Goal: Entertainment & Leisure: Browse casually

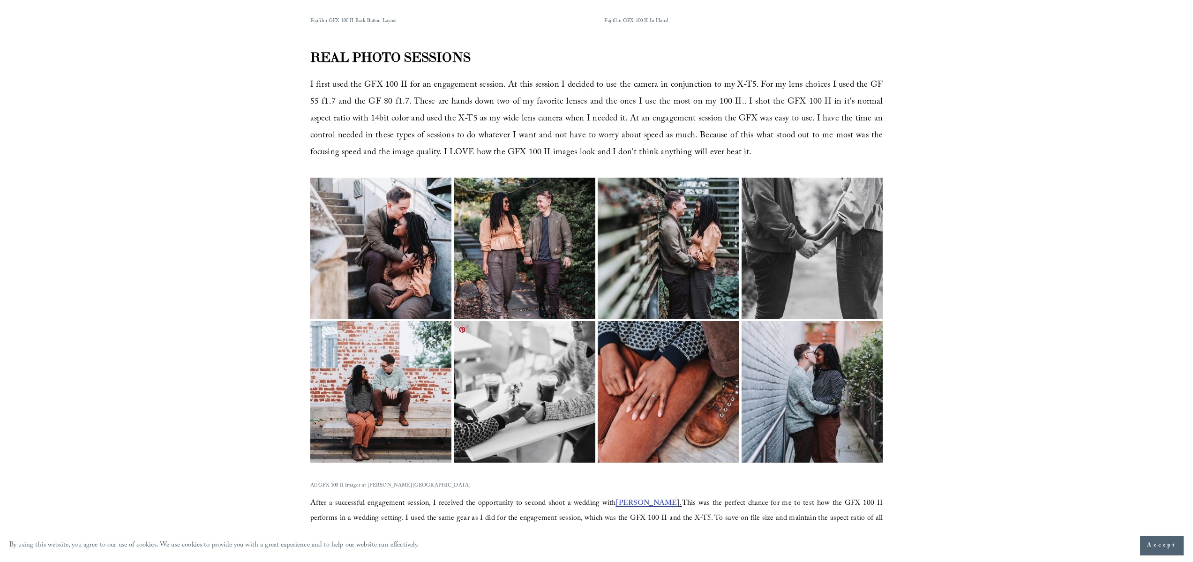
scroll to position [920, 0]
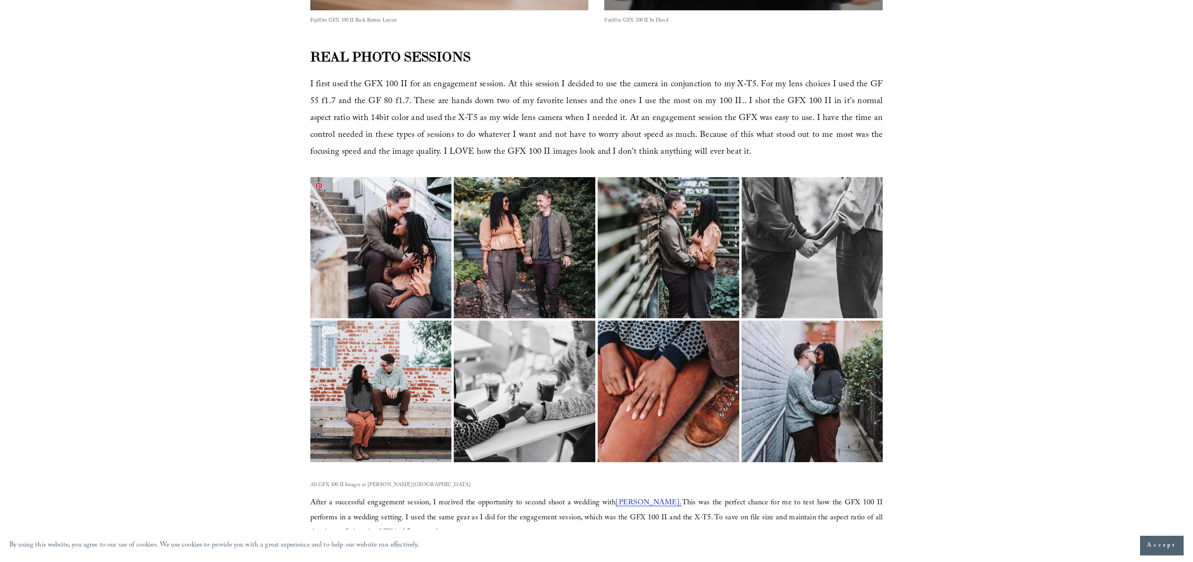
click at [386, 270] on img at bounding box center [381, 248] width 212 height 142
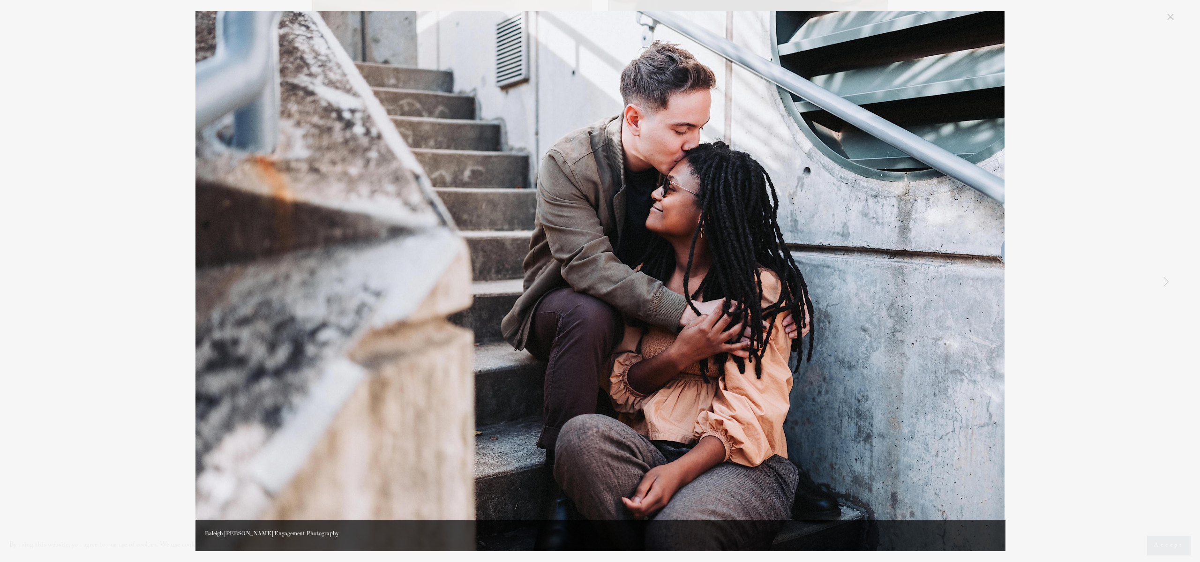
click at [822, 275] on img "Gallery" at bounding box center [600, 281] width 809 height 540
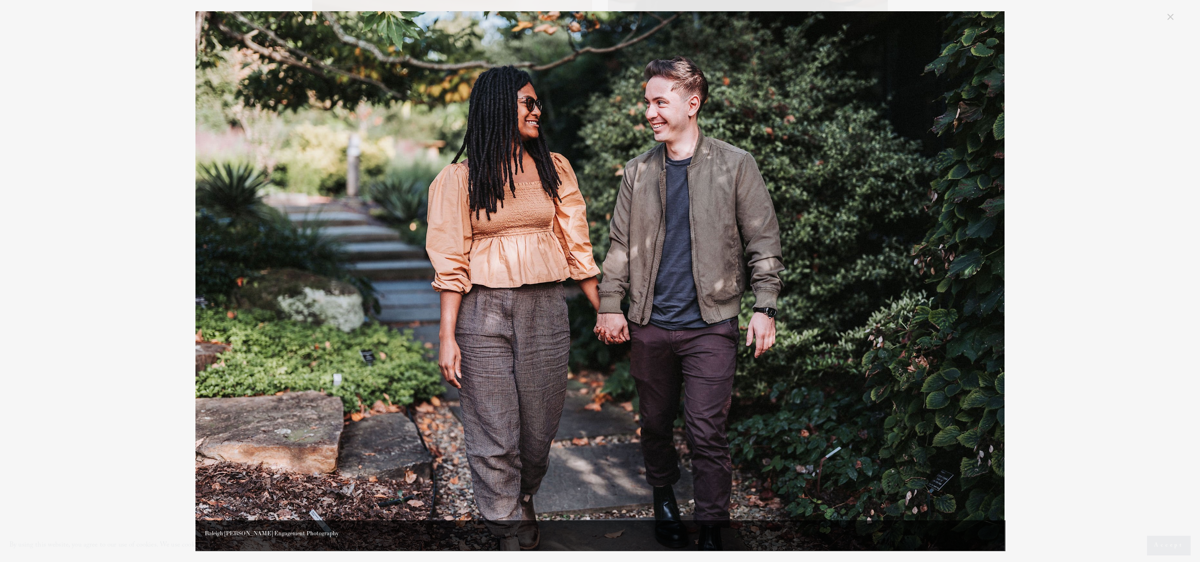
click at [811, 274] on img "Gallery" at bounding box center [600, 281] width 809 height 540
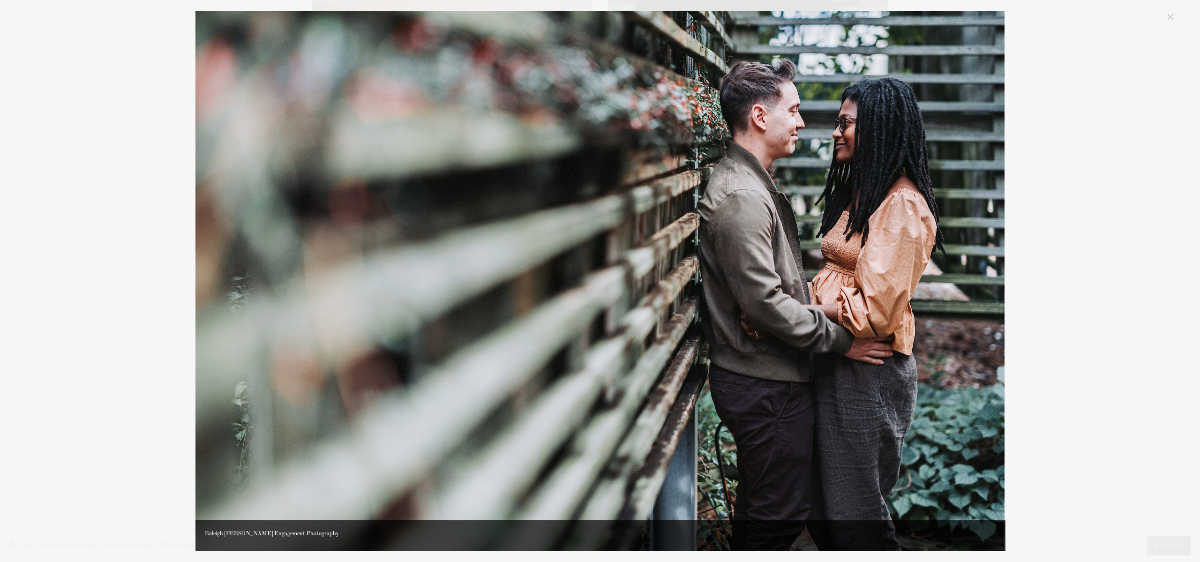
click at [813, 272] on img "Gallery" at bounding box center [600, 281] width 809 height 540
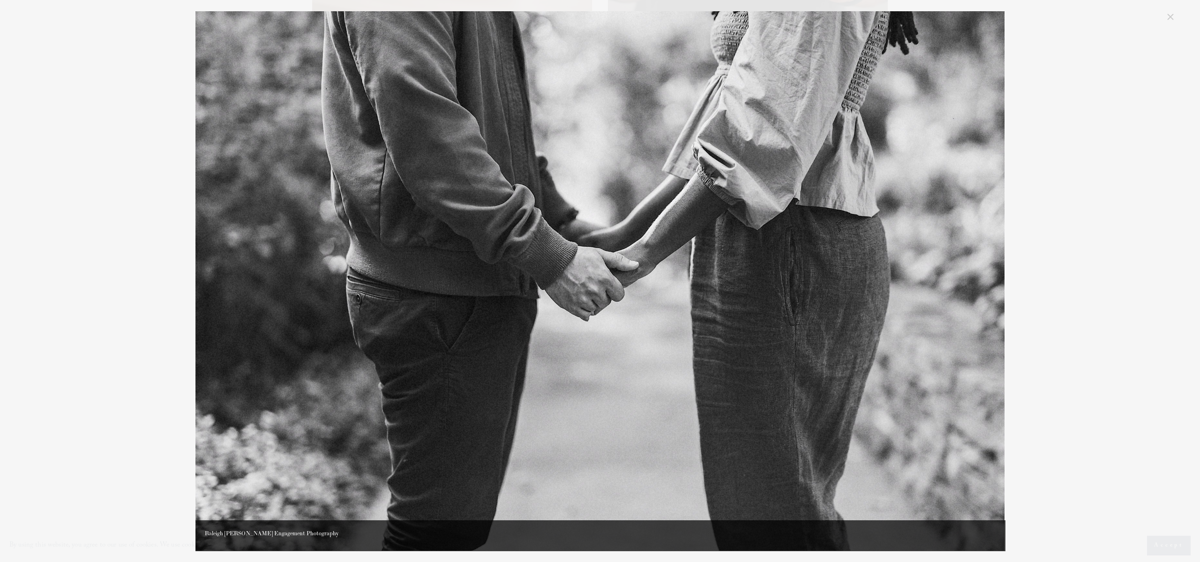
click at [813, 272] on img "Gallery" at bounding box center [600, 281] width 809 height 540
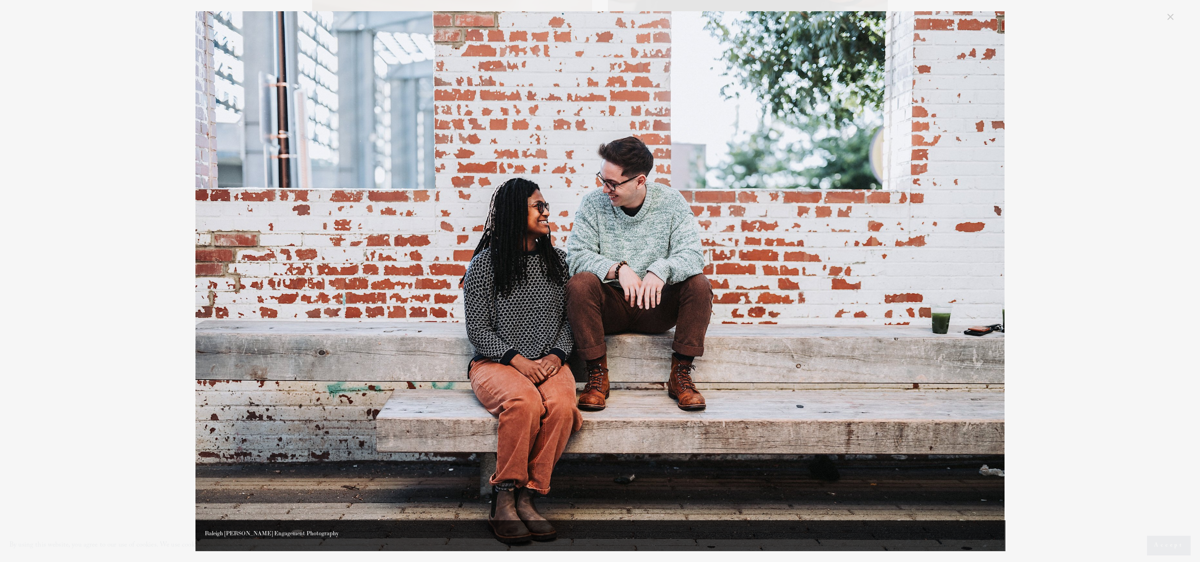
click at [813, 272] on img "Gallery" at bounding box center [600, 281] width 809 height 540
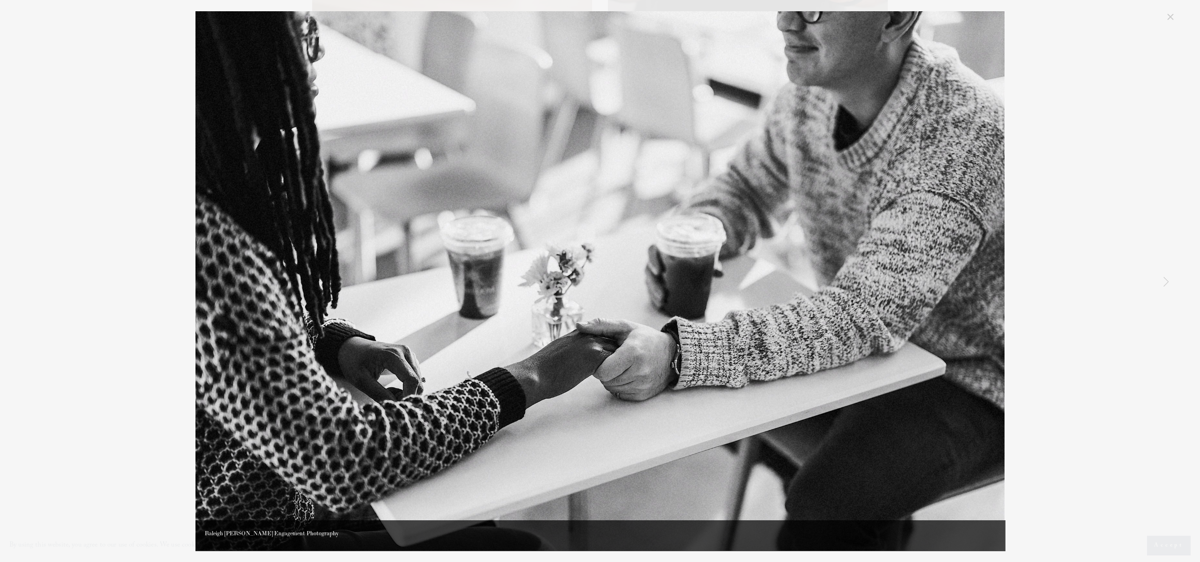
click at [794, 280] on img "Gallery" at bounding box center [600, 281] width 809 height 540
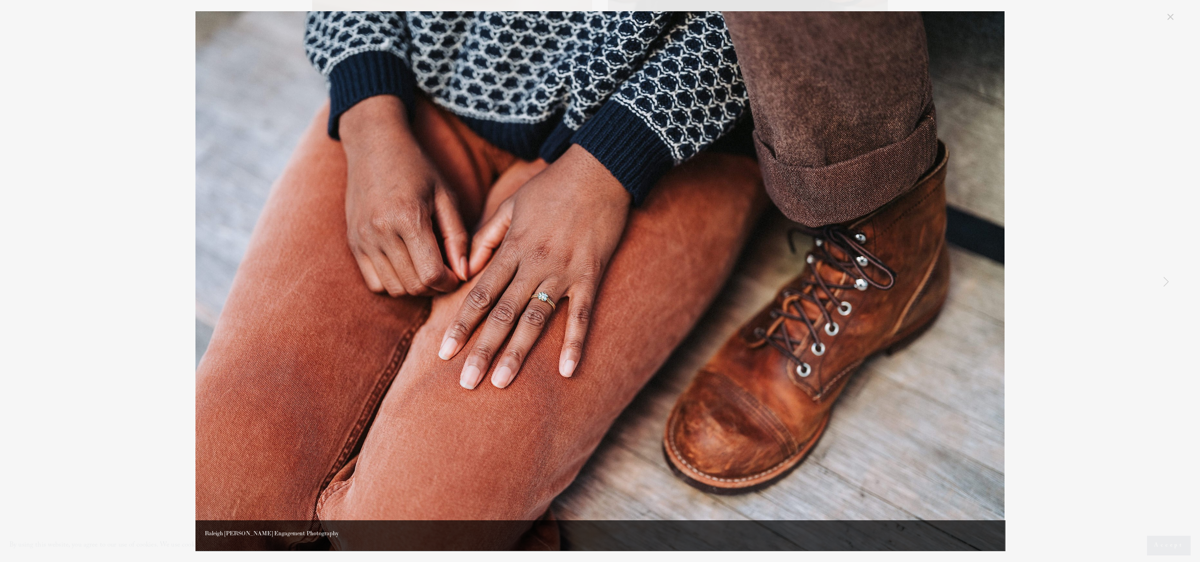
click at [805, 288] on img "Gallery" at bounding box center [600, 281] width 809 height 540
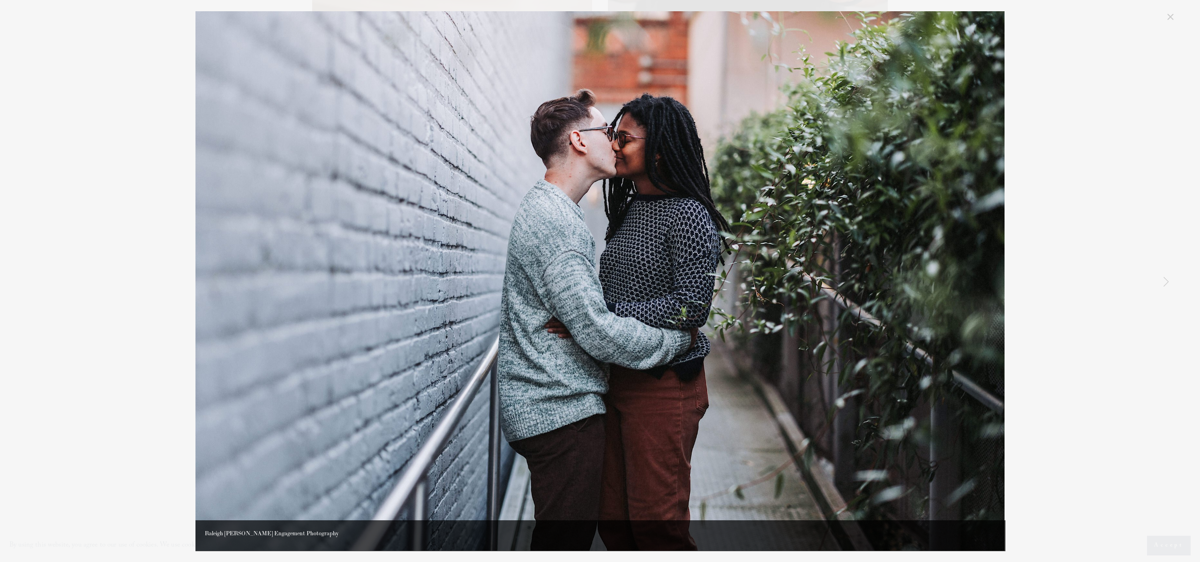
click at [807, 286] on img "Gallery" at bounding box center [600, 281] width 809 height 540
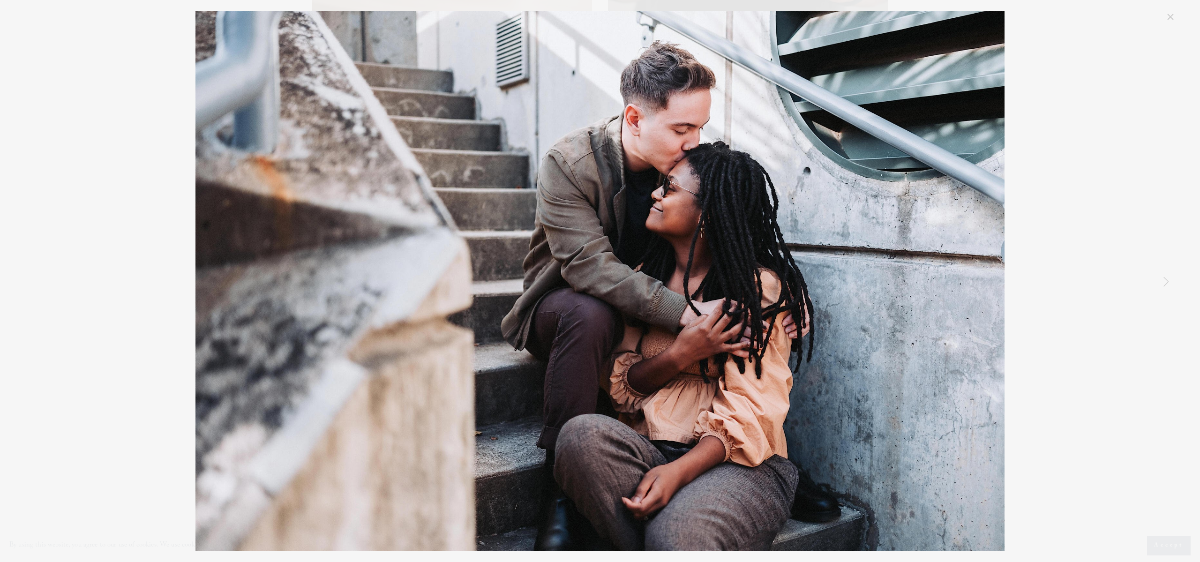
click at [1171, 15] on link "Close" at bounding box center [1170, 16] width 11 height 11
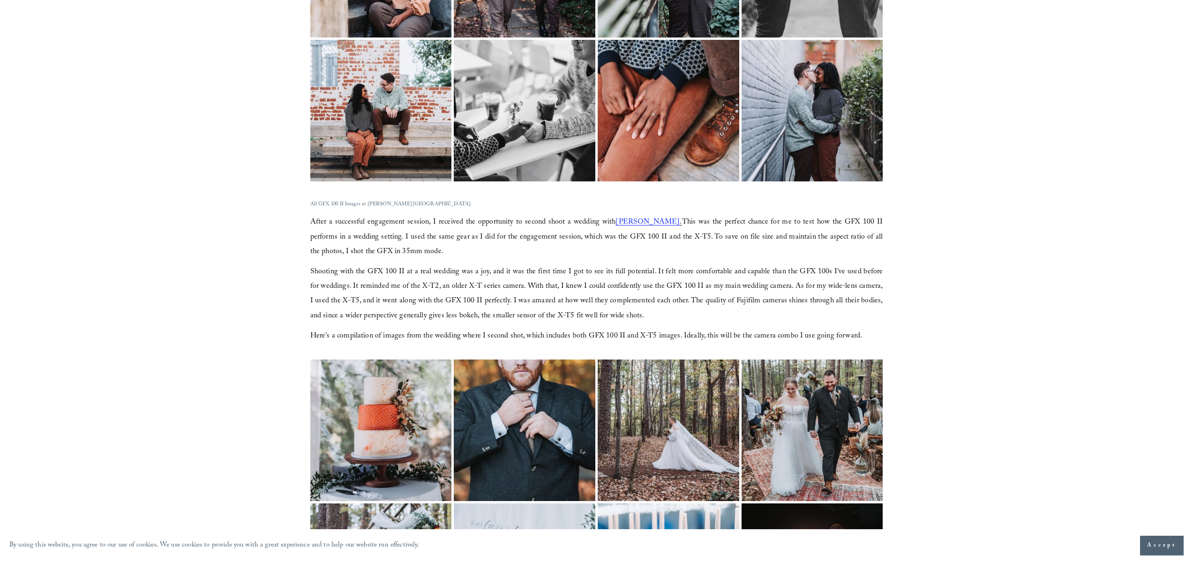
scroll to position [1202, 0]
click at [400, 382] on img at bounding box center [381, 430] width 212 height 142
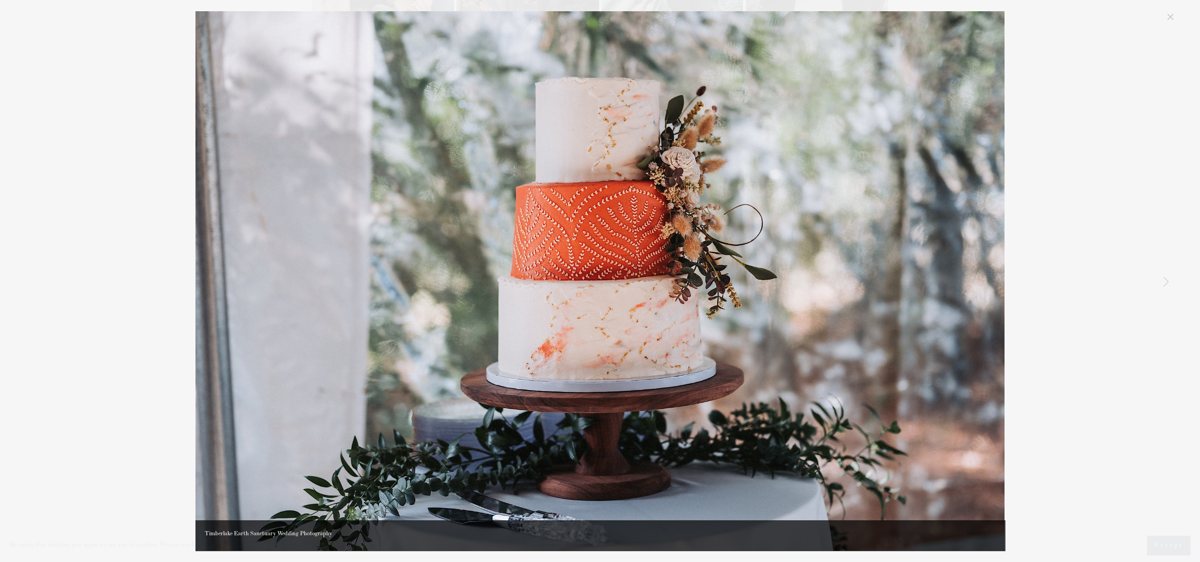
click at [951, 308] on img "Gallery" at bounding box center [600, 281] width 809 height 540
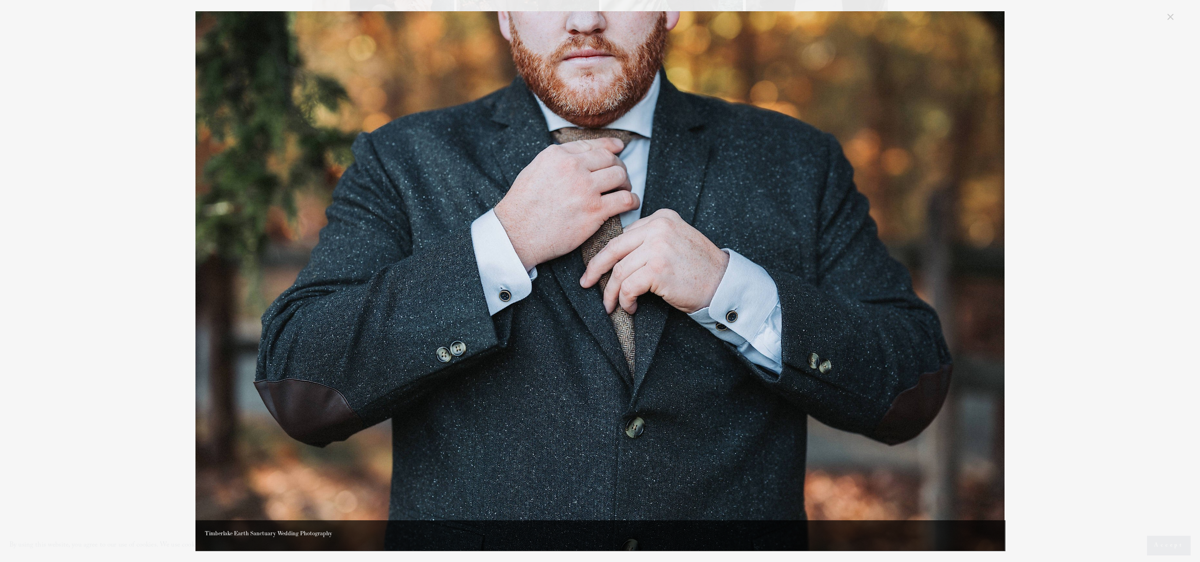
click at [951, 308] on img "Gallery" at bounding box center [600, 281] width 809 height 540
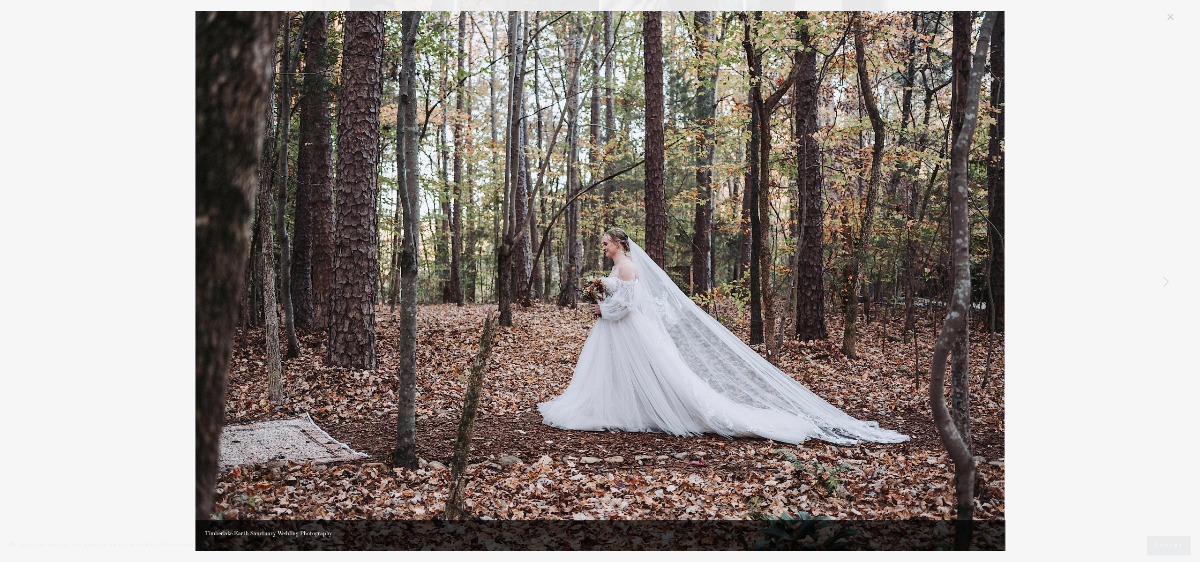
click at [948, 305] on img "Gallery" at bounding box center [600, 281] width 809 height 540
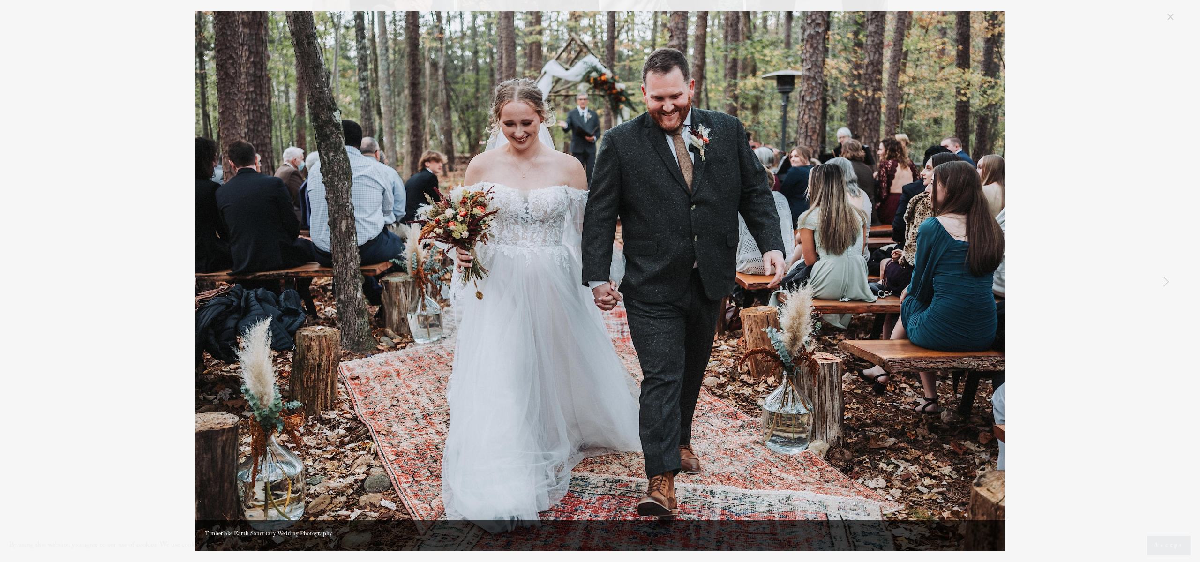
click at [731, 321] on img "Gallery" at bounding box center [600, 281] width 809 height 540
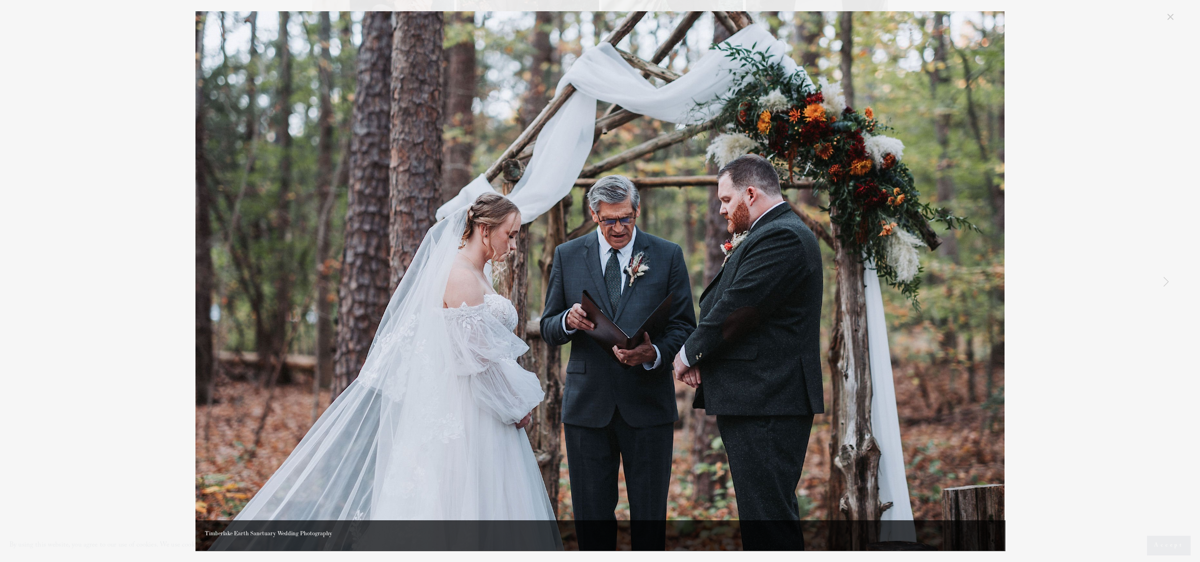
click at [731, 319] on img "Gallery" at bounding box center [600, 281] width 809 height 540
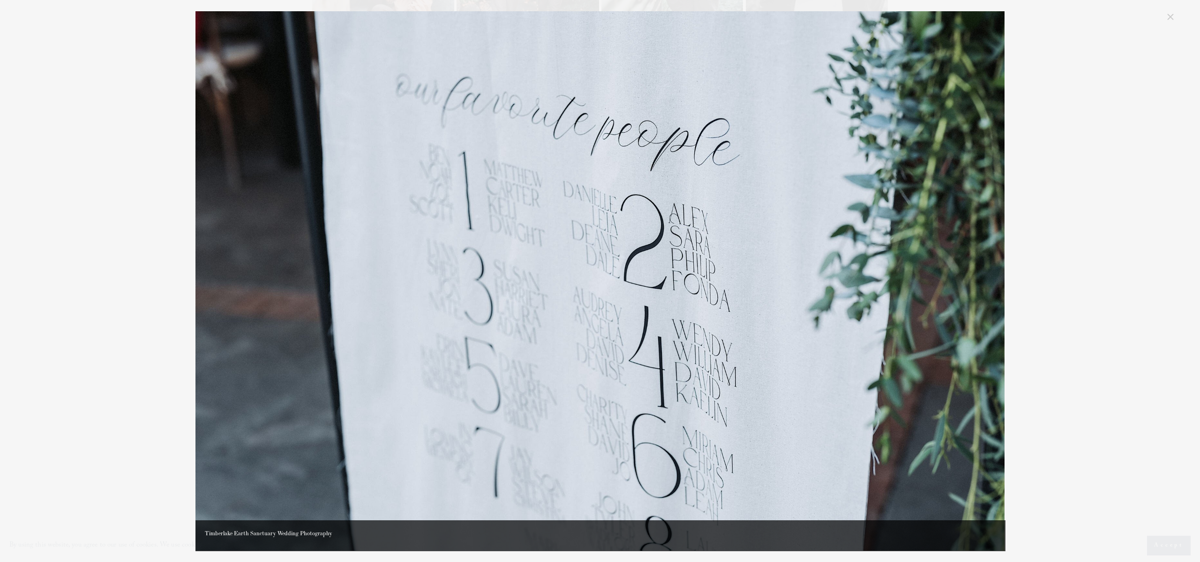
click at [731, 319] on img "Gallery" at bounding box center [600, 281] width 809 height 540
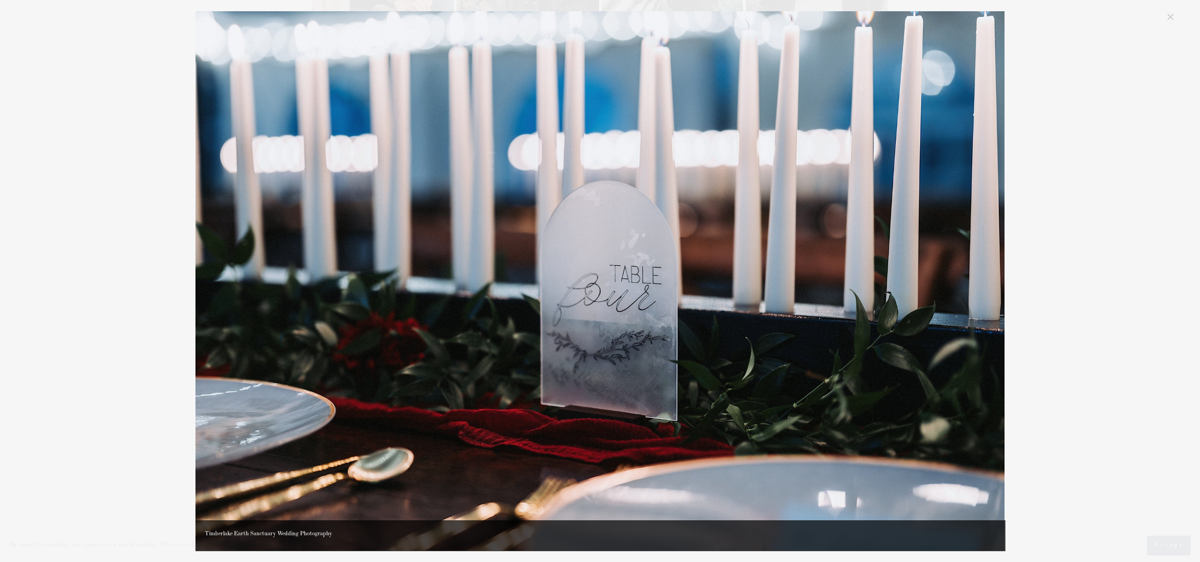
click at [731, 319] on img "Gallery" at bounding box center [600, 281] width 809 height 540
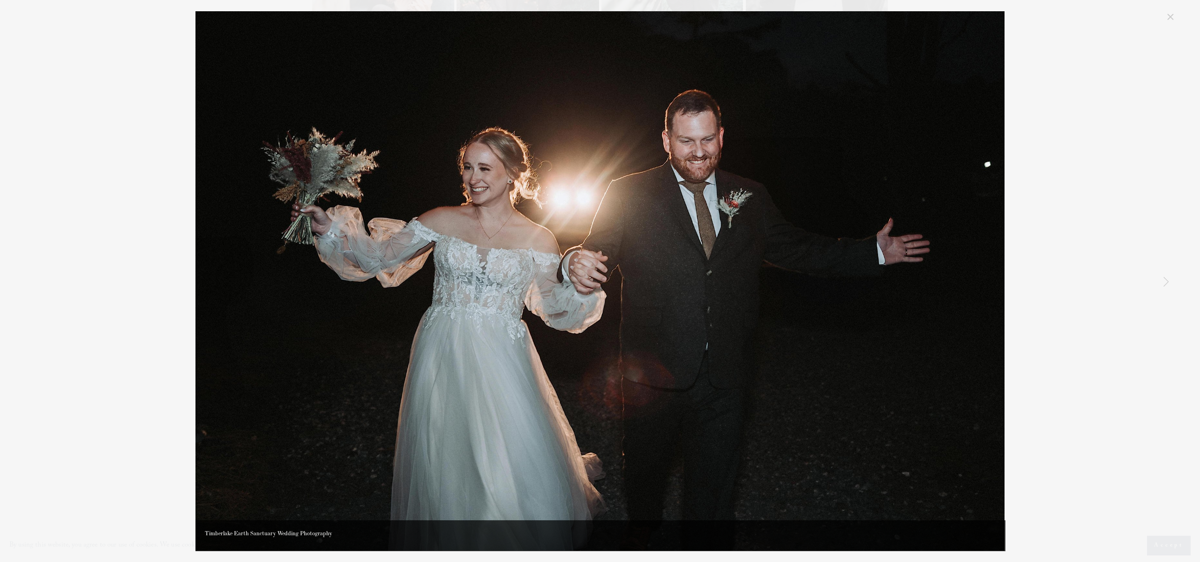
click at [732, 313] on img "Gallery" at bounding box center [600, 281] width 809 height 540
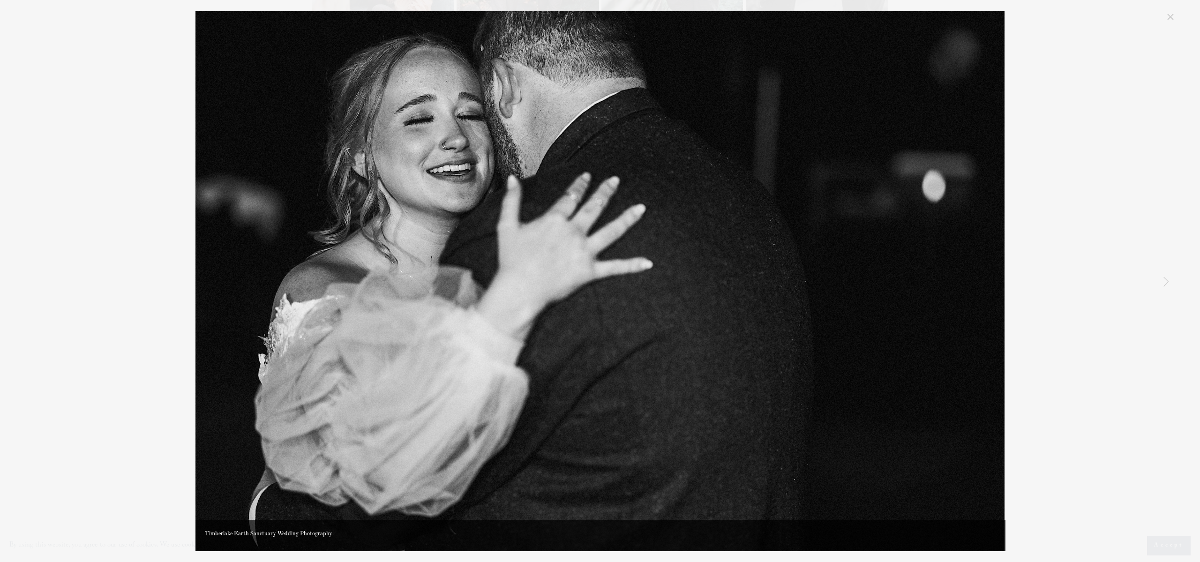
click at [731, 311] on img "Gallery" at bounding box center [600, 281] width 809 height 540
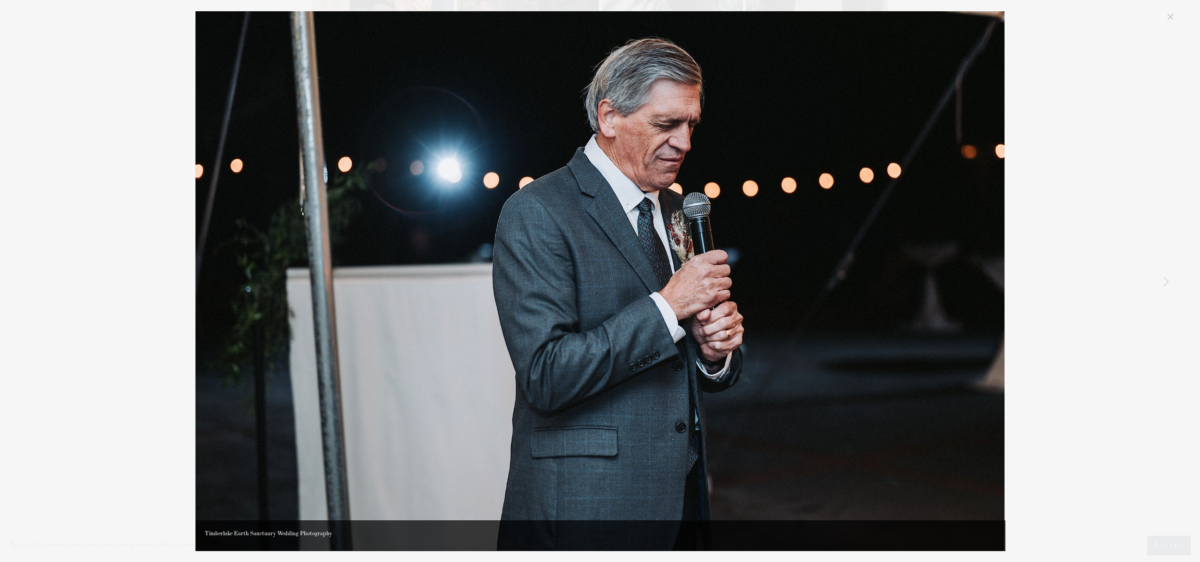
click at [730, 311] on img "Gallery" at bounding box center [600, 281] width 809 height 540
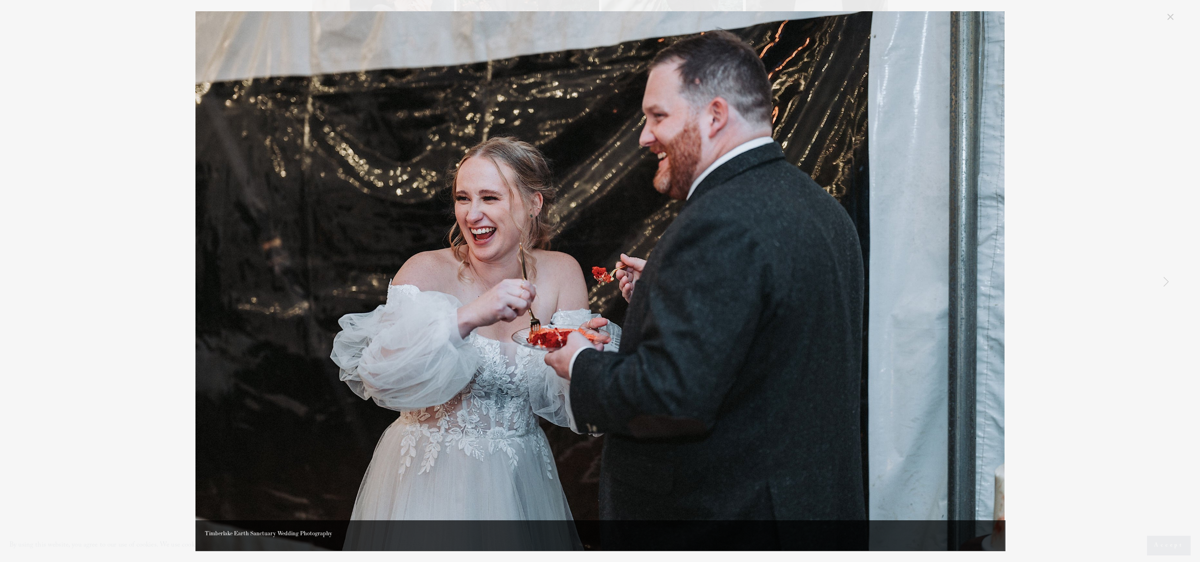
click at [730, 311] on img "Gallery" at bounding box center [600, 281] width 809 height 540
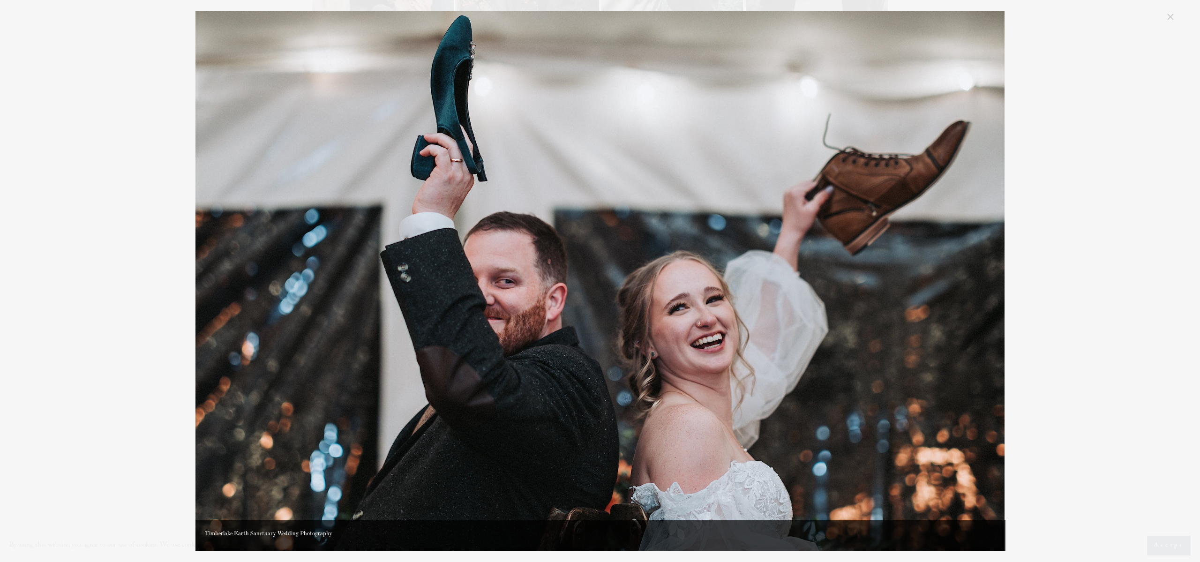
click at [730, 311] on img "Gallery" at bounding box center [600, 281] width 809 height 540
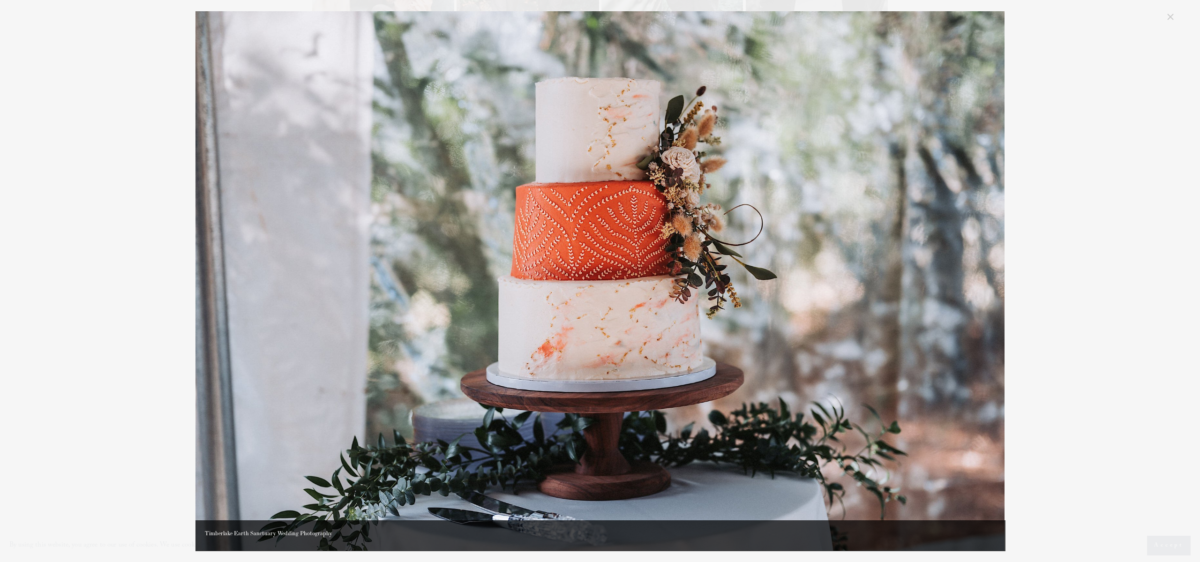
click at [730, 311] on img "Gallery" at bounding box center [600, 281] width 809 height 540
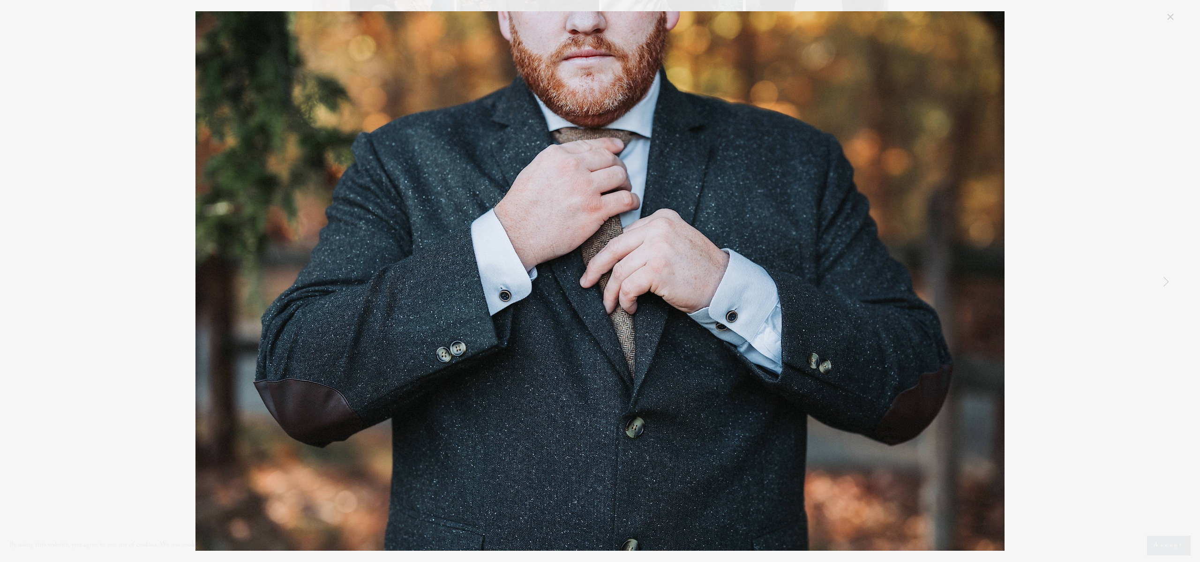
click at [1165, 17] on link "Close" at bounding box center [1170, 16] width 11 height 11
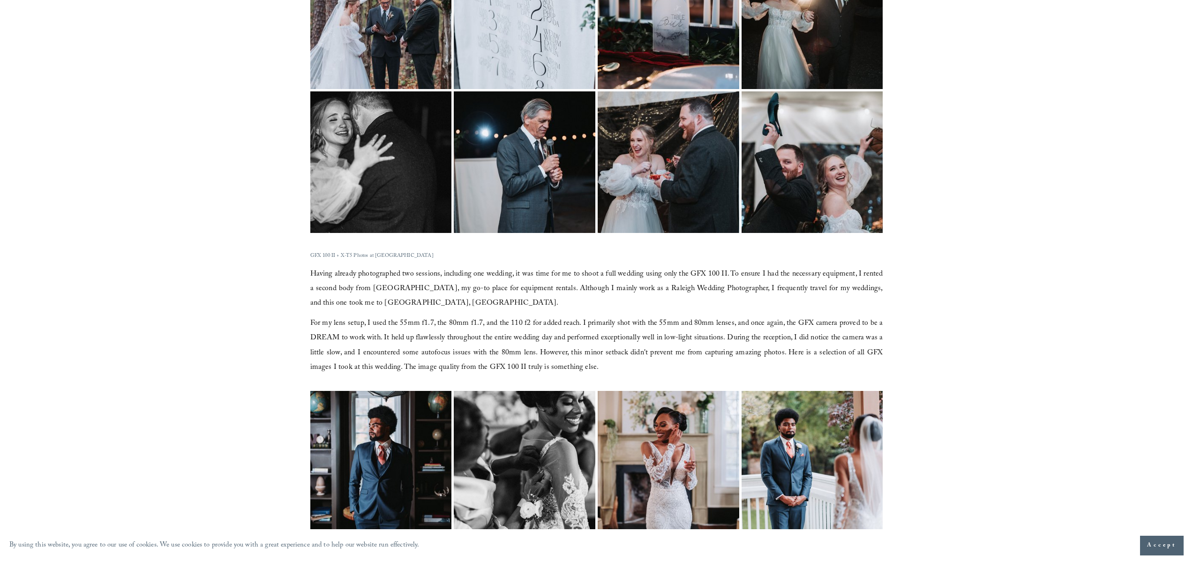
scroll to position [1757, 0]
click at [393, 468] on img at bounding box center [380, 462] width 189 height 142
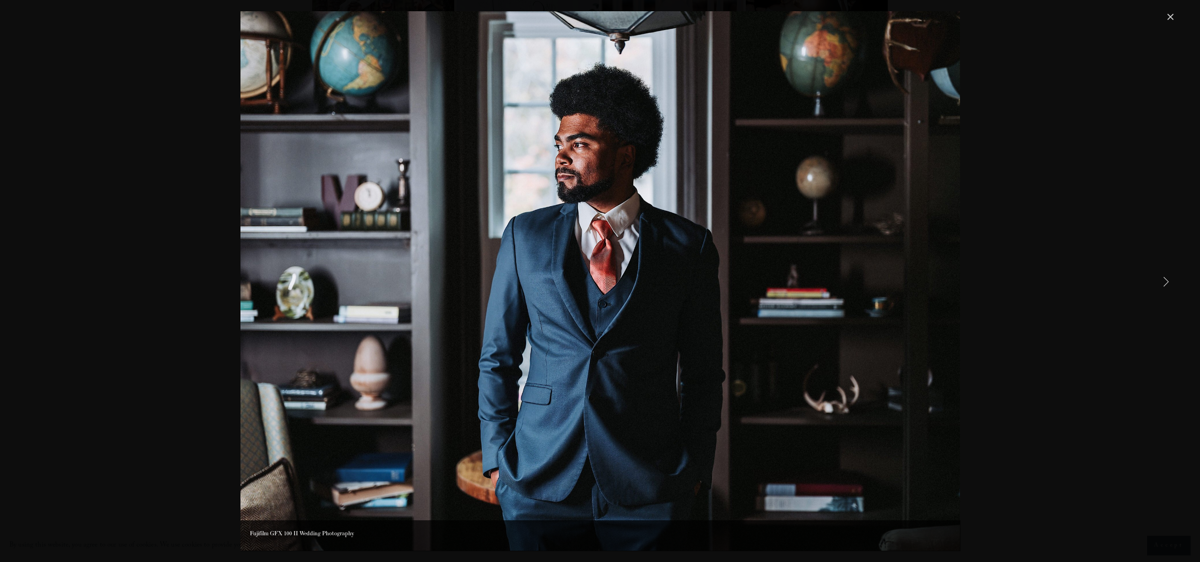
click at [760, 323] on img "Gallery" at bounding box center [601, 281] width 720 height 540
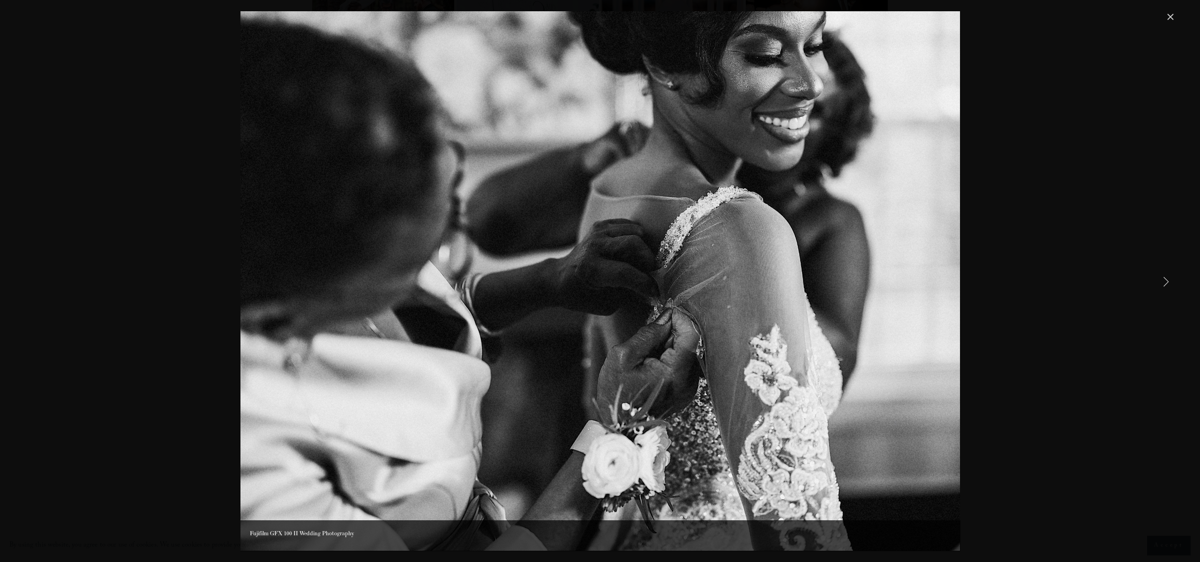
click at [763, 320] on img "Gallery" at bounding box center [601, 281] width 720 height 540
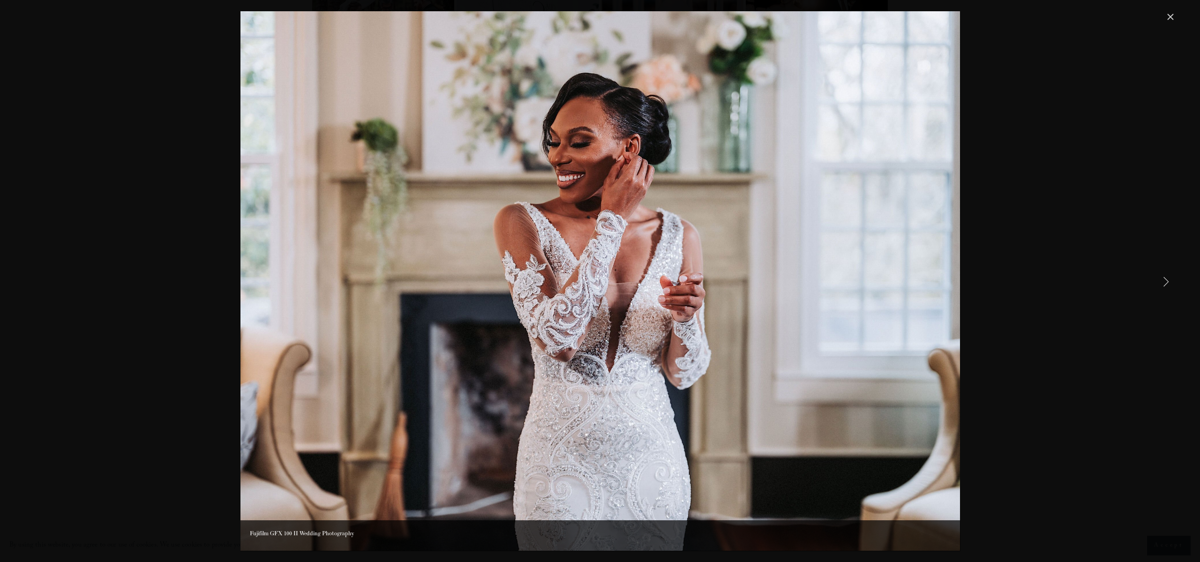
click at [764, 319] on img "Gallery" at bounding box center [601, 281] width 720 height 540
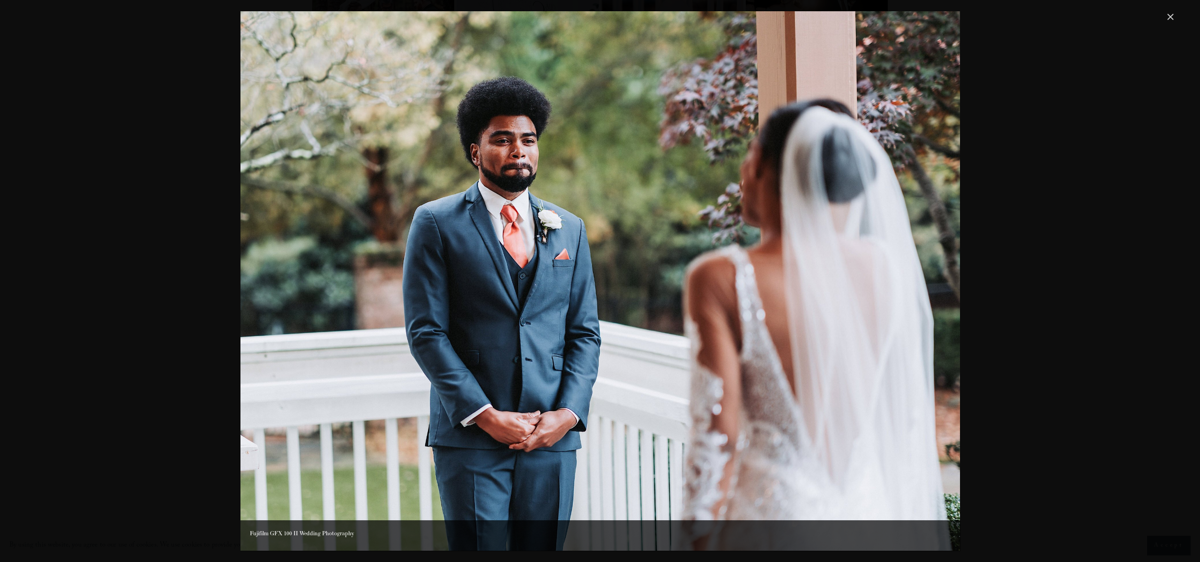
click at [764, 319] on img "Gallery" at bounding box center [601, 281] width 720 height 540
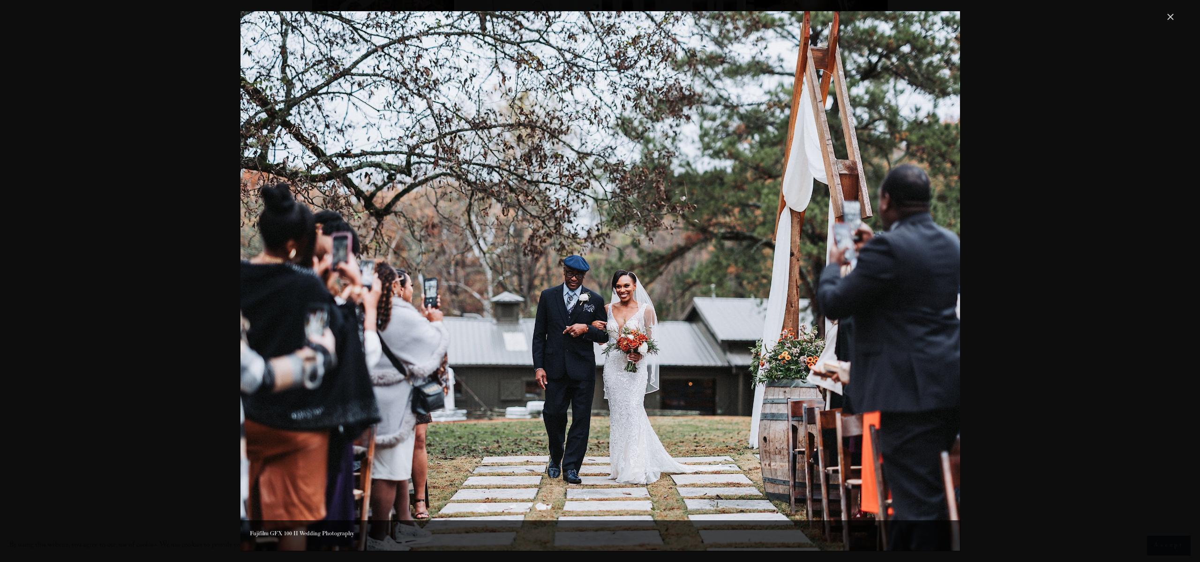
click at [764, 319] on img "Gallery" at bounding box center [601, 281] width 720 height 540
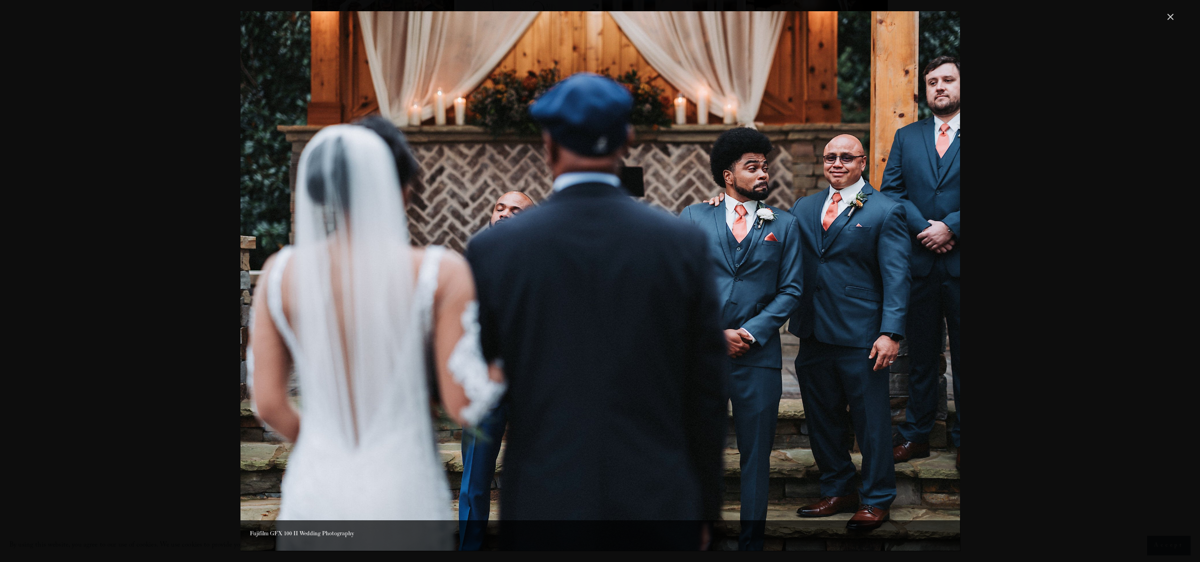
click at [764, 319] on img "Gallery" at bounding box center [601, 281] width 720 height 540
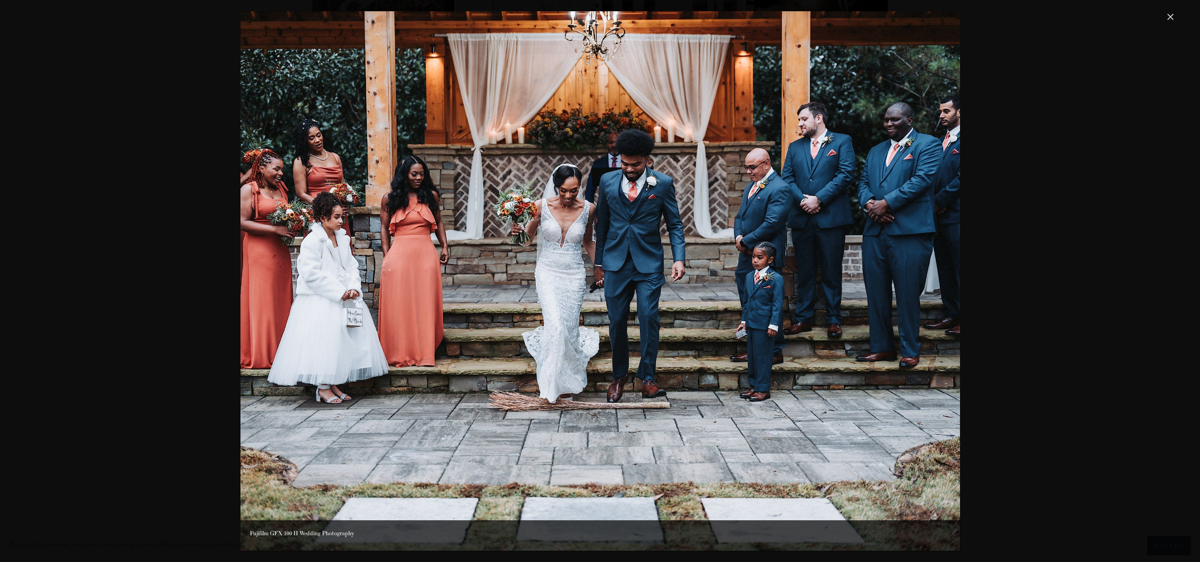
click at [764, 319] on img "Gallery" at bounding box center [601, 281] width 720 height 540
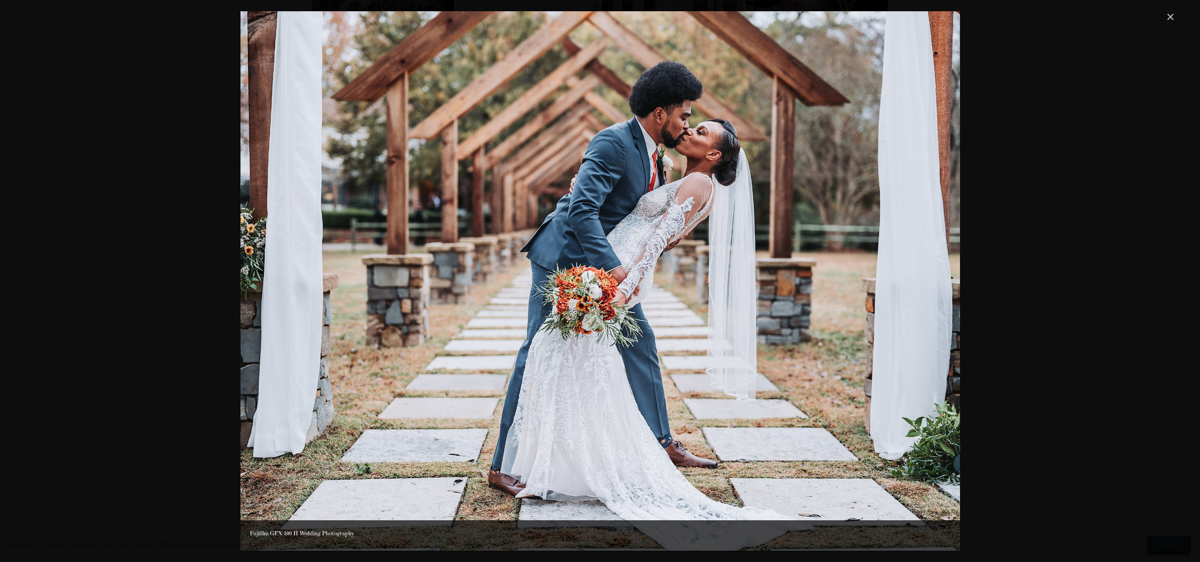
click at [764, 319] on img "Gallery" at bounding box center [601, 281] width 720 height 540
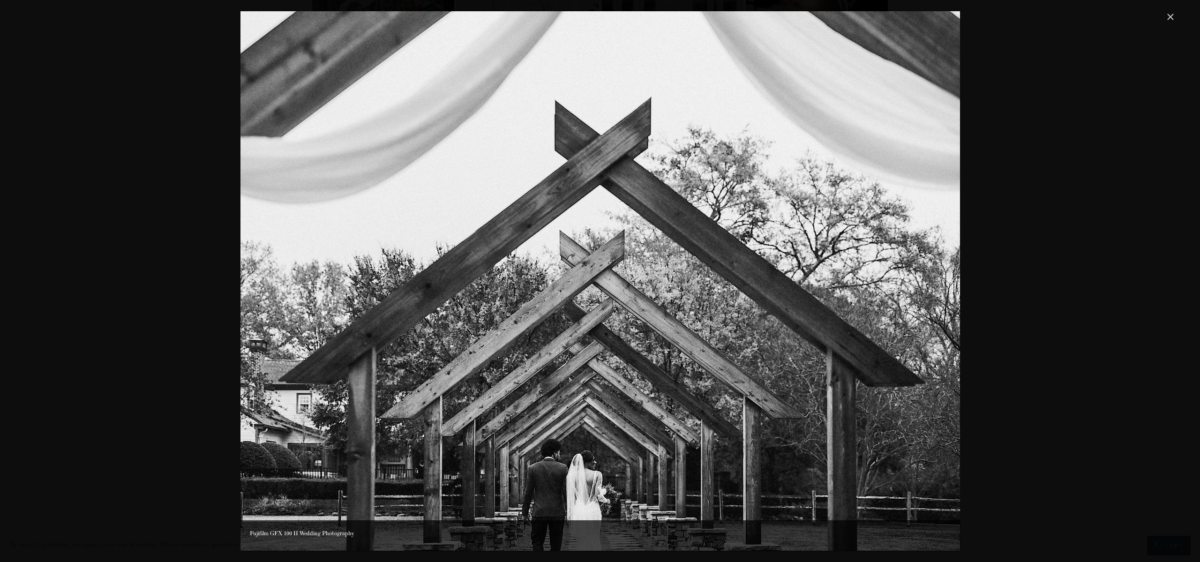
click at [764, 319] on img "Gallery" at bounding box center [601, 281] width 720 height 540
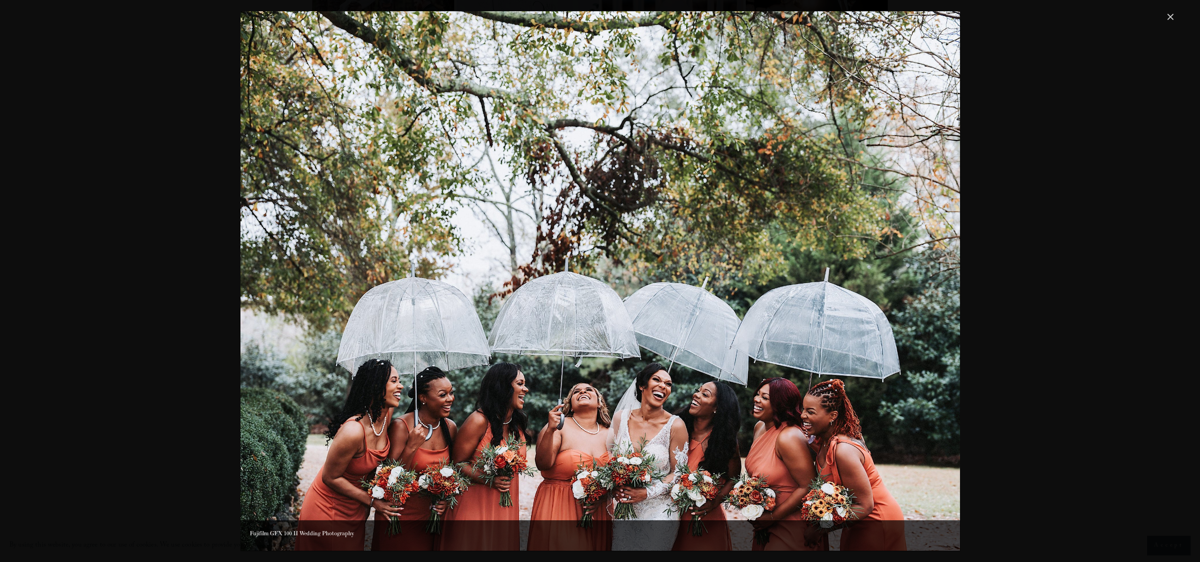
click at [764, 319] on img "Gallery" at bounding box center [601, 281] width 720 height 540
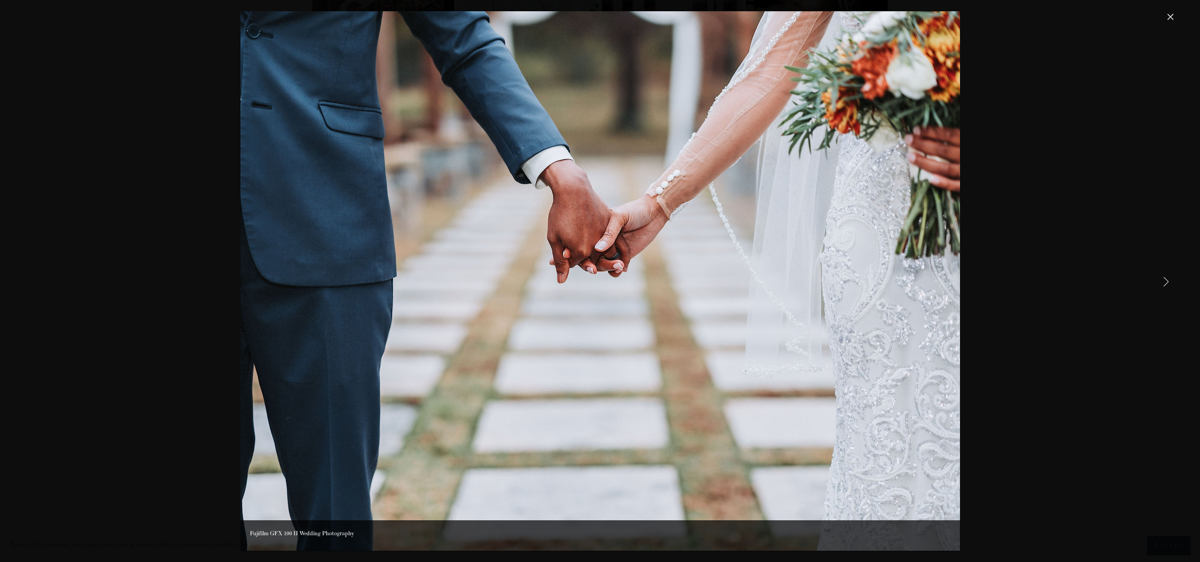
click at [773, 325] on img "Gallery" at bounding box center [601, 281] width 720 height 540
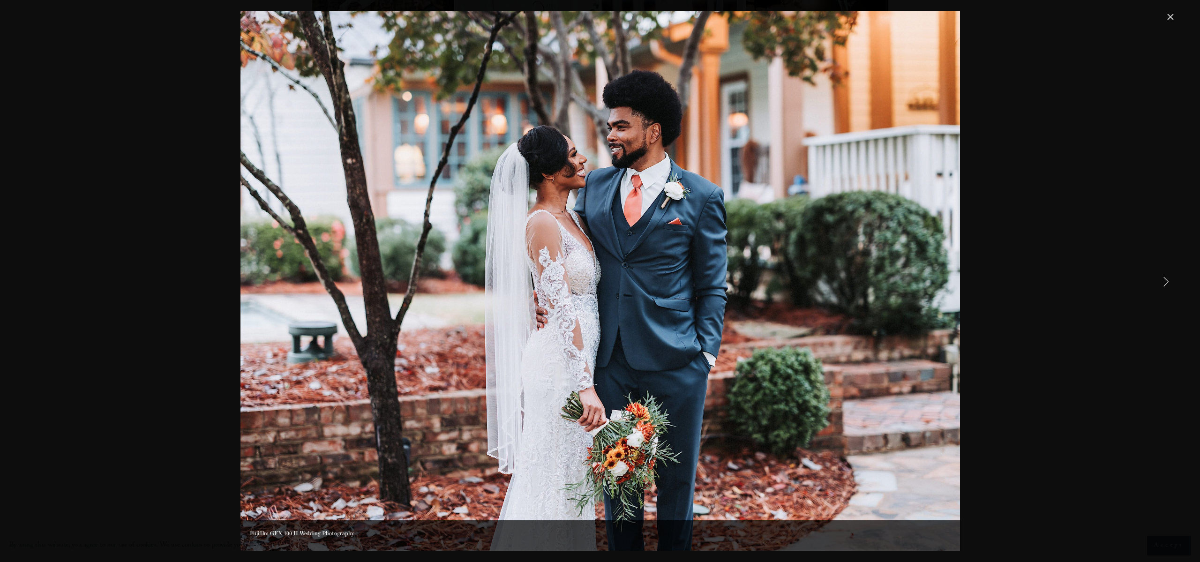
click at [773, 325] on img "Gallery" at bounding box center [601, 281] width 720 height 540
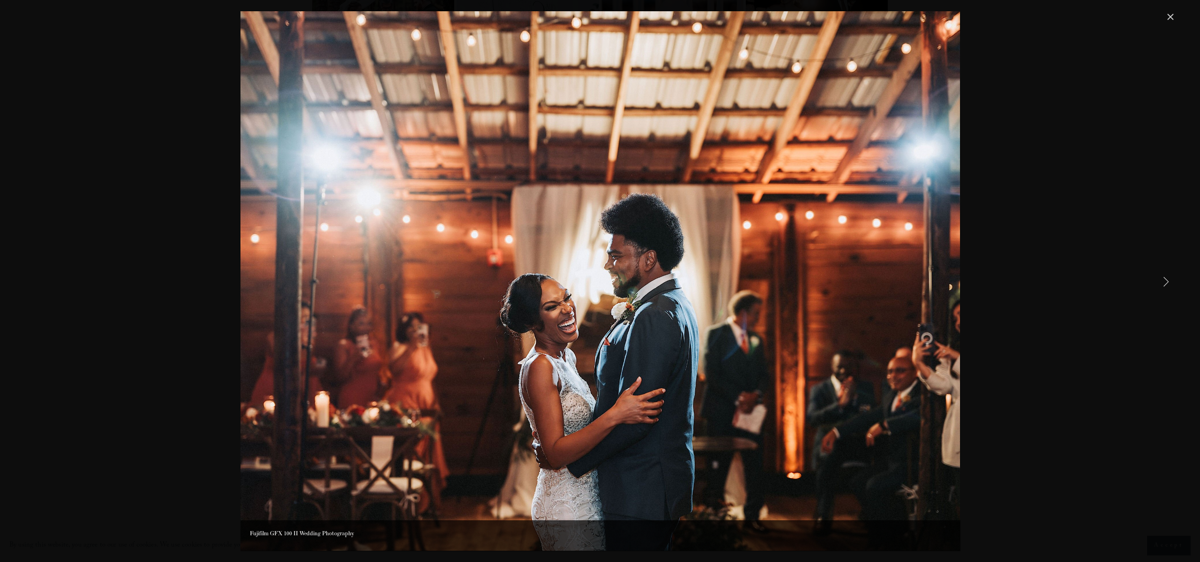
click at [773, 325] on img "Gallery" at bounding box center [601, 281] width 720 height 540
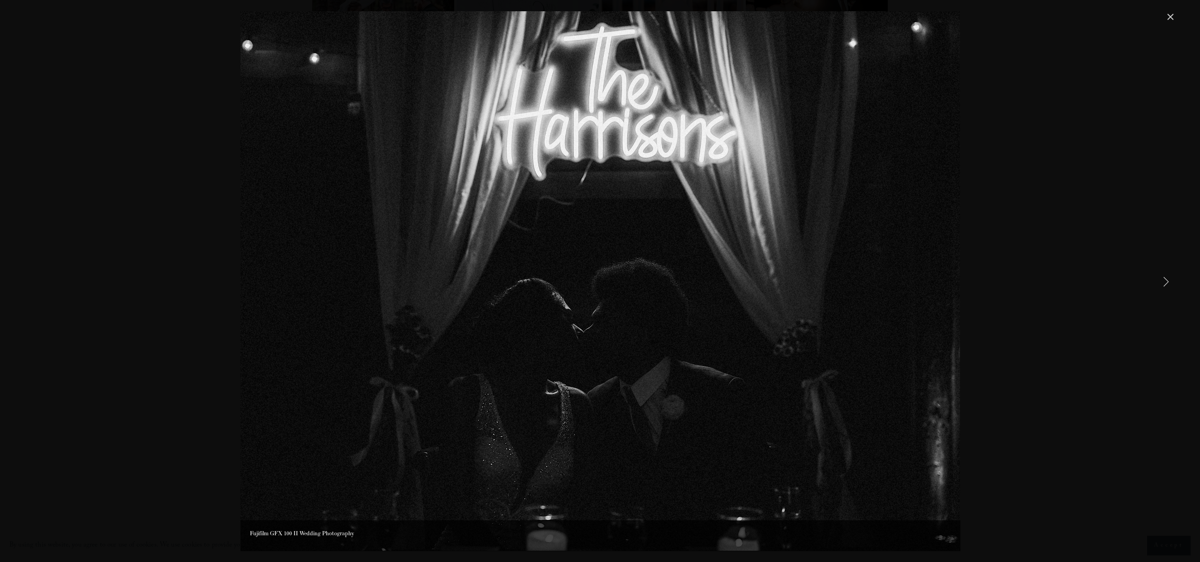
click at [770, 324] on img "Gallery" at bounding box center [601, 281] width 720 height 540
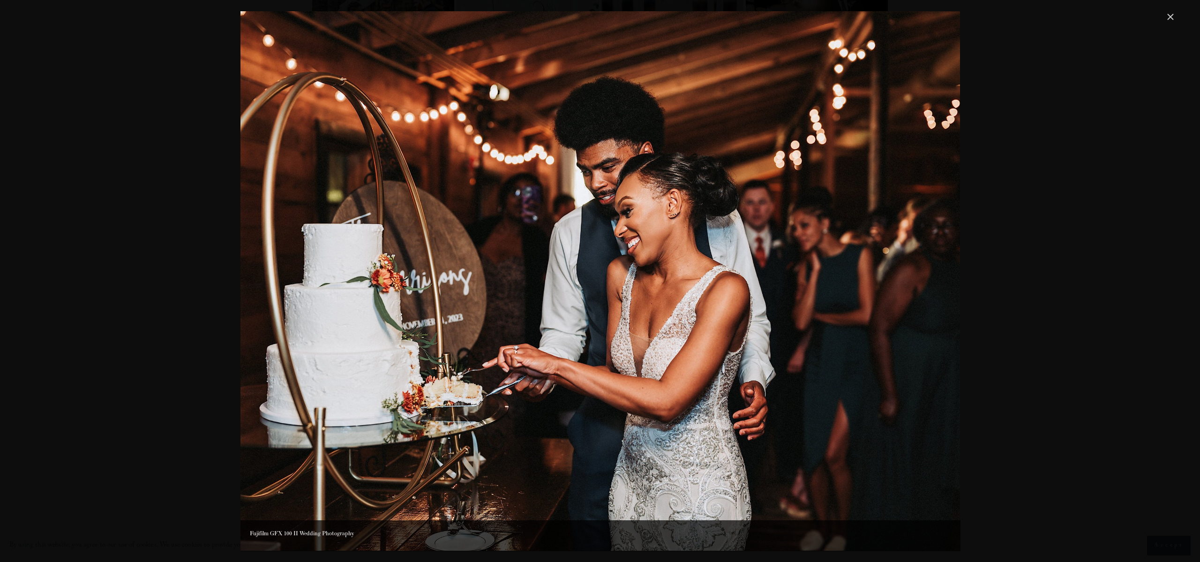
click at [664, 310] on img "Gallery" at bounding box center [601, 281] width 720 height 540
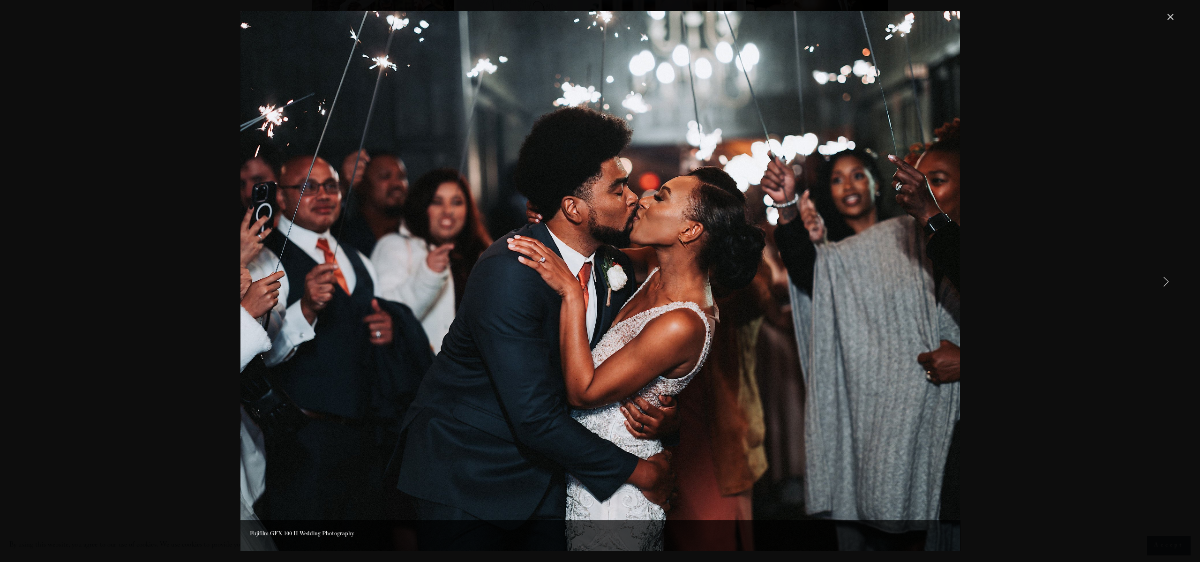
click at [663, 310] on img "Gallery" at bounding box center [601, 281] width 720 height 540
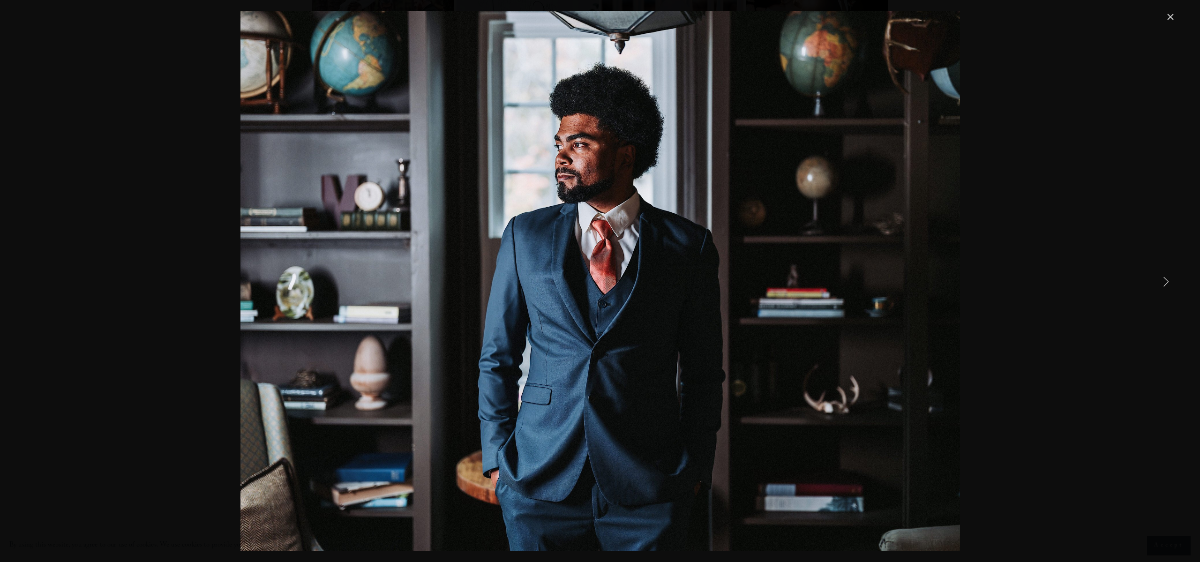
click at [1166, 17] on link "Close" at bounding box center [1170, 16] width 11 height 11
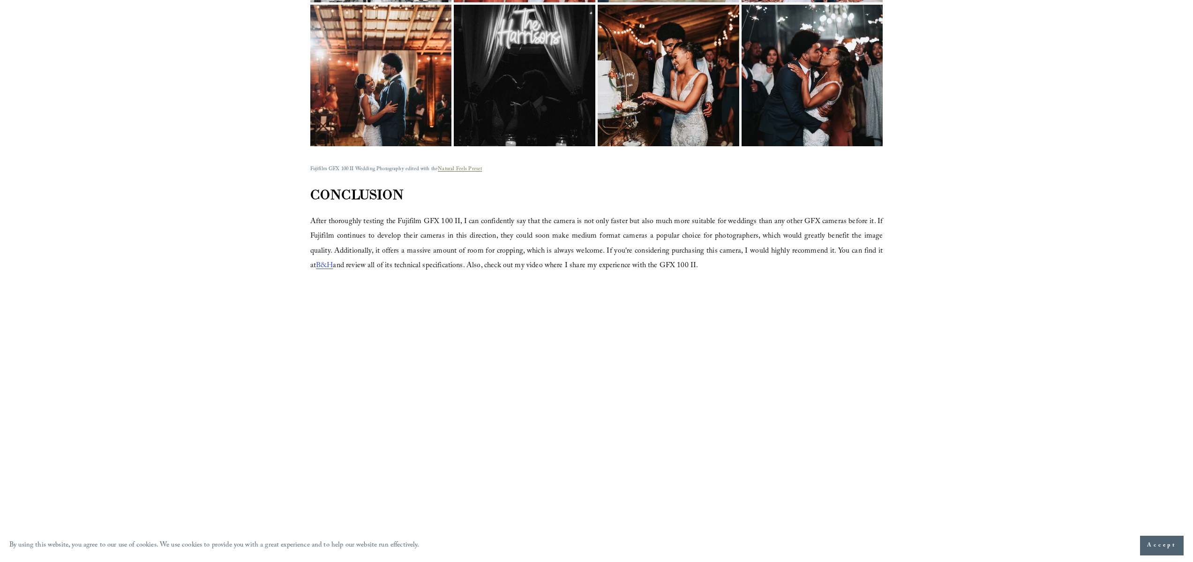
scroll to position [2602, 0]
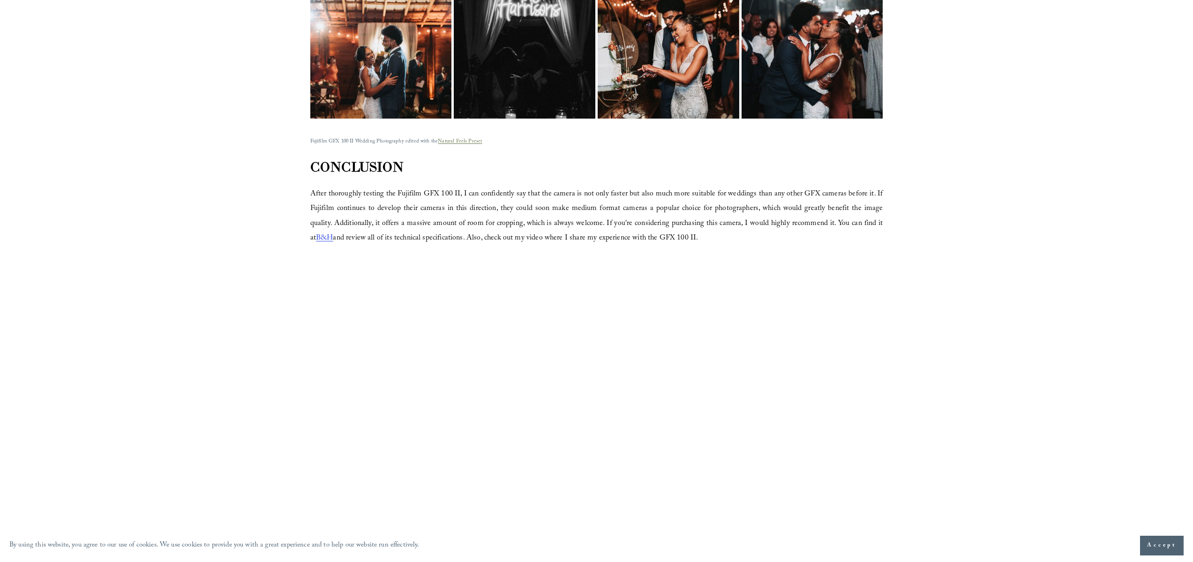
click at [333, 232] on span "B&H" at bounding box center [324, 238] width 17 height 13
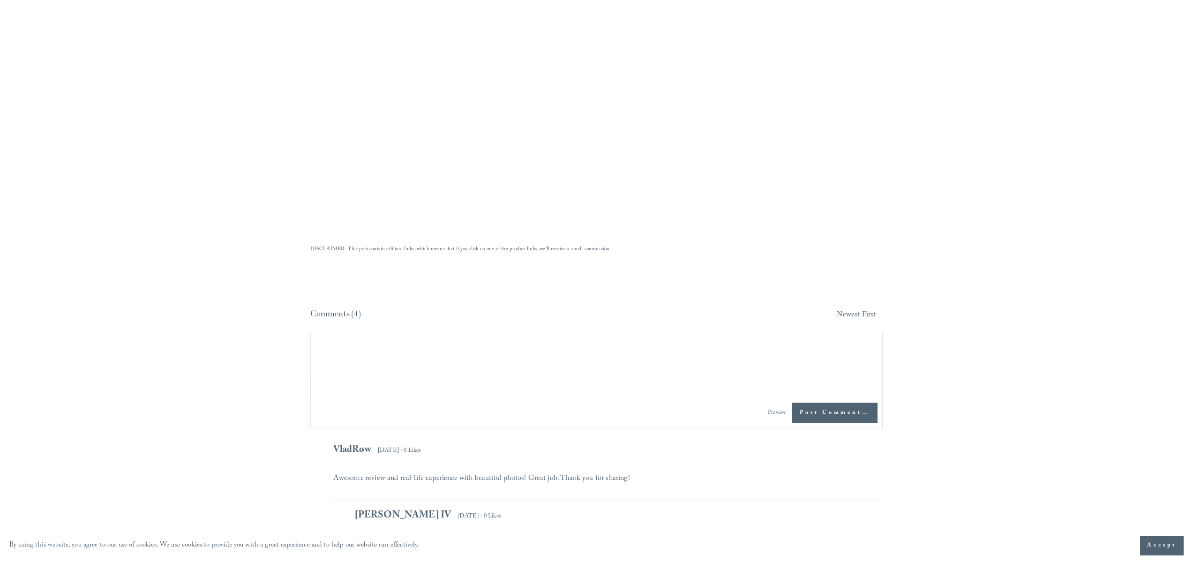
scroll to position [2958, 0]
